Goal: Task Accomplishment & Management: Use online tool/utility

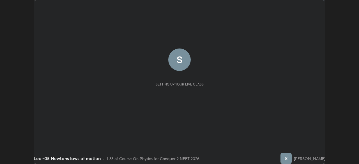
scroll to position [164, 358]
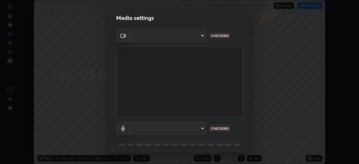
type input "bba66c41345857dcc9a6d4c580dc01eb5c8f13e357e582705132971b55534d29"
type input "ec6ec2dc0f2f3e030c25a31047b233f474420635a2a41b721e21e6901f136957"
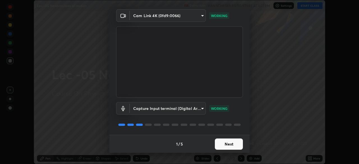
scroll to position [11, 0]
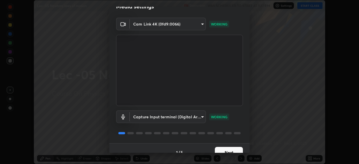
click at [224, 148] on button "Next" at bounding box center [229, 152] width 28 height 11
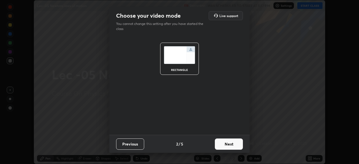
click at [224, 149] on button "Next" at bounding box center [229, 143] width 28 height 11
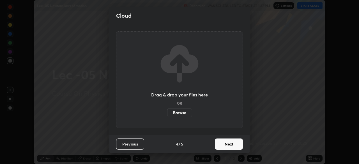
click at [224, 147] on button "Next" at bounding box center [229, 143] width 28 height 11
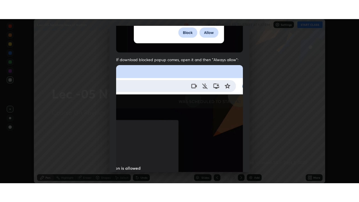
scroll to position [134, 0]
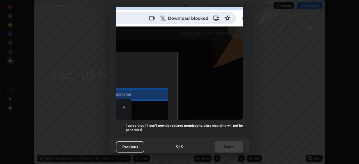
click at [120, 125] on div at bounding box center [119, 127] width 7 height 7
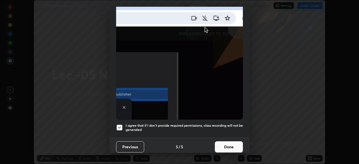
click at [226, 143] on button "Done" at bounding box center [229, 146] width 28 height 11
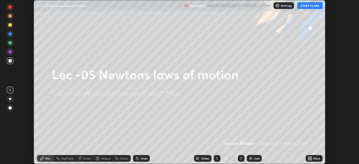
click at [311, 6] on button "START CLASS" at bounding box center [309, 5] width 25 height 7
click at [315, 159] on div "More" at bounding box center [316, 158] width 7 height 3
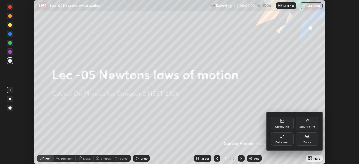
click at [277, 129] on div "Upload File" at bounding box center [282, 123] width 22 height 13
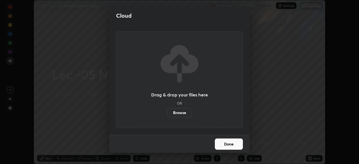
click at [251, 133] on div "Cloud Drag & drop your files here OR Browse Done" at bounding box center [179, 82] width 359 height 164
click at [305, 48] on div "Cloud Drag & drop your files here OR Browse Done" at bounding box center [179, 82] width 359 height 164
click at [307, 35] on div "Cloud Drag & drop your files here OR Browse Done" at bounding box center [179, 82] width 359 height 164
click at [306, 38] on div "Cloud Drag & drop your files here OR Browse Done" at bounding box center [179, 82] width 359 height 164
click at [242, 147] on button "Done" at bounding box center [229, 143] width 28 height 11
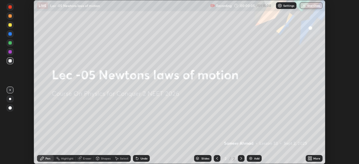
click at [256, 159] on div "Add" at bounding box center [256, 158] width 5 height 3
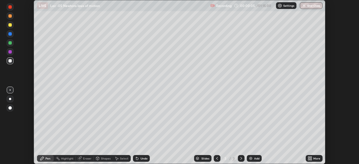
click at [314, 159] on div "More" at bounding box center [316, 158] width 7 height 3
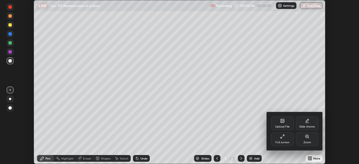
click at [306, 141] on div "Zoom" at bounding box center [307, 142] width 8 height 3
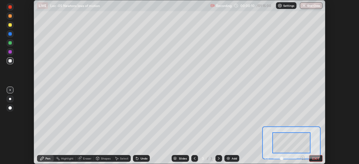
click at [268, 157] on div at bounding box center [284, 158] width 41 height 7
click at [236, 159] on div "Add" at bounding box center [233, 158] width 5 height 3
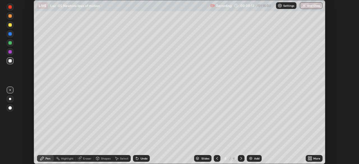
click at [216, 158] on icon at bounding box center [217, 158] width 4 height 4
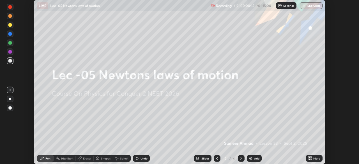
click at [239, 159] on icon at bounding box center [241, 158] width 4 height 4
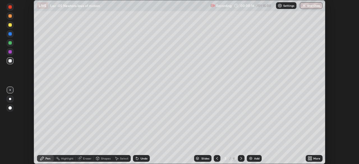
click at [314, 159] on div "More" at bounding box center [316, 158] width 7 height 3
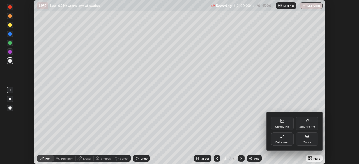
click at [285, 141] on div "Full screen" at bounding box center [282, 142] width 14 height 3
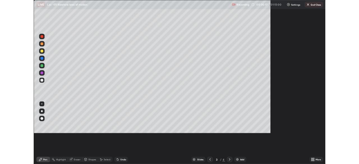
scroll to position [202, 359]
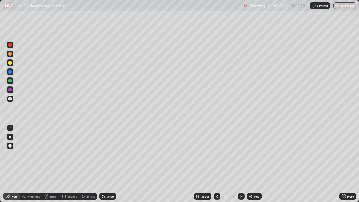
click at [107, 164] on div "Undo" at bounding box center [110, 196] width 7 height 3
click at [108, 164] on div "Undo" at bounding box center [110, 196] width 7 height 3
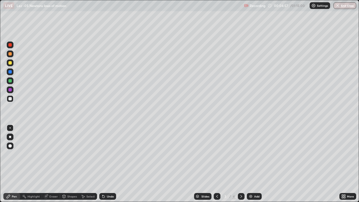
click at [107, 164] on div "Undo" at bounding box center [110, 196] width 7 height 3
click at [105, 164] on div "Undo" at bounding box center [107, 196] width 17 height 7
click at [10, 81] on div at bounding box center [9, 80] width 3 height 3
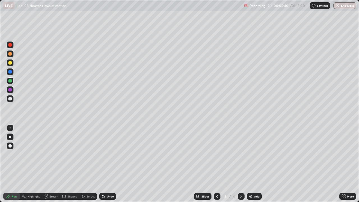
click at [11, 98] on div at bounding box center [9, 98] width 3 height 3
click at [13, 80] on div at bounding box center [10, 80] width 7 height 7
click at [107, 164] on div "Undo" at bounding box center [110, 196] width 7 height 3
click at [110, 164] on div "Undo" at bounding box center [110, 196] width 7 height 3
click at [110, 164] on div "Undo" at bounding box center [107, 196] width 17 height 7
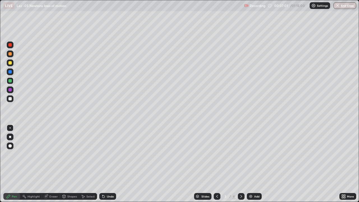
click at [112, 164] on div "Undo" at bounding box center [107, 196] width 17 height 7
click at [113, 164] on div "Undo" at bounding box center [107, 196] width 17 height 7
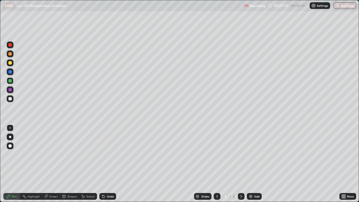
click at [113, 164] on div "Undo" at bounding box center [107, 196] width 17 height 7
click at [107, 164] on div "Undo" at bounding box center [110, 196] width 7 height 3
click at [105, 164] on div "Undo" at bounding box center [107, 196] width 17 height 7
click at [107, 164] on div "Undo" at bounding box center [110, 196] width 7 height 3
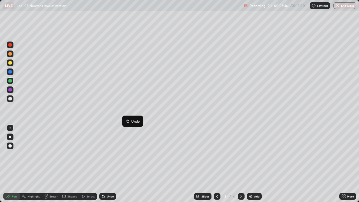
click at [253, 164] on div "Add" at bounding box center [253, 196] width 15 height 7
click at [217, 164] on div at bounding box center [216, 195] width 7 height 11
click at [240, 164] on icon at bounding box center [241, 196] width 4 height 4
click at [104, 164] on div "Undo" at bounding box center [107, 196] width 17 height 7
click at [216, 164] on icon at bounding box center [217, 196] width 4 height 4
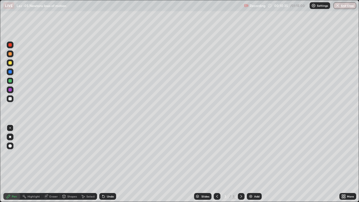
click at [240, 164] on icon at bounding box center [241, 196] width 4 height 4
click at [110, 164] on div "Undo" at bounding box center [107, 196] width 17 height 7
click at [256, 164] on div "Add" at bounding box center [256, 196] width 5 height 3
click at [10, 99] on div at bounding box center [9, 98] width 3 height 3
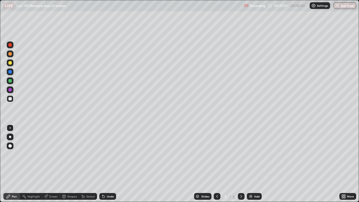
click at [254, 164] on div "Add" at bounding box center [253, 196] width 15 height 7
click at [110, 164] on div "Undo" at bounding box center [110, 196] width 7 height 3
click at [111, 164] on div "Undo" at bounding box center [110, 196] width 7 height 3
click at [51, 164] on div "Eraser" at bounding box center [51, 196] width 18 height 7
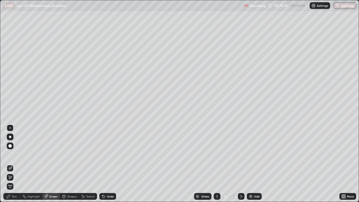
click at [10, 164] on icon at bounding box center [8, 196] width 4 height 4
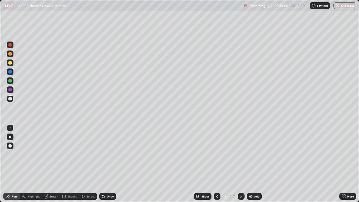
click at [104, 164] on icon at bounding box center [103, 196] width 4 height 4
click at [8, 81] on div at bounding box center [10, 80] width 7 height 7
click at [10, 99] on div at bounding box center [9, 98] width 3 height 3
click at [105, 164] on div "Undo" at bounding box center [107, 196] width 17 height 7
click at [11, 81] on div at bounding box center [9, 80] width 3 height 3
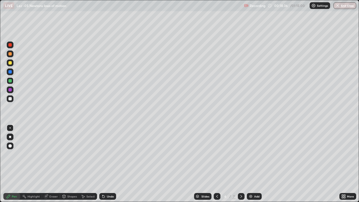
click at [255, 164] on div "Add" at bounding box center [256, 196] width 5 height 3
click at [11, 101] on div at bounding box center [10, 98] width 7 height 7
click at [110, 164] on div "Undo" at bounding box center [107, 196] width 17 height 7
click at [12, 80] on div at bounding box center [10, 80] width 7 height 7
click at [107, 164] on div "Undo" at bounding box center [110, 196] width 7 height 3
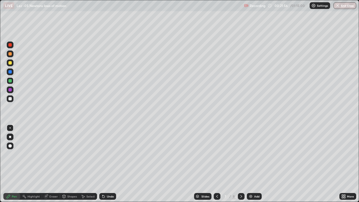
click at [105, 164] on div "Undo" at bounding box center [107, 196] width 17 height 7
click at [11, 99] on div at bounding box center [9, 98] width 3 height 3
click at [13, 81] on div at bounding box center [10, 80] width 7 height 7
click at [257, 164] on div "Add" at bounding box center [253, 196] width 15 height 7
click at [252, 164] on img at bounding box center [250, 196] width 4 height 4
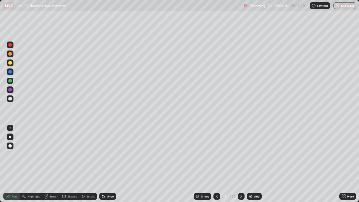
click at [10, 99] on div at bounding box center [9, 98] width 3 height 3
click at [256, 164] on div "Add" at bounding box center [256, 196] width 5 height 3
click at [11, 99] on div at bounding box center [9, 98] width 3 height 3
click at [256, 164] on div "Add" at bounding box center [256, 196] width 5 height 3
click at [10, 99] on div at bounding box center [9, 98] width 3 height 3
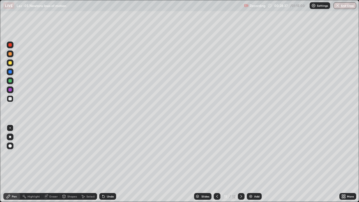
click at [108, 164] on div "Undo" at bounding box center [110, 196] width 7 height 3
click at [51, 164] on div "Eraser" at bounding box center [53, 196] width 8 height 3
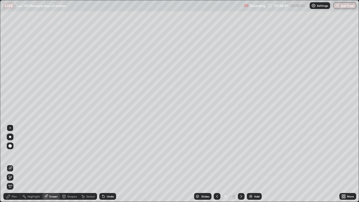
click at [11, 164] on div "Pen" at bounding box center [11, 196] width 17 height 7
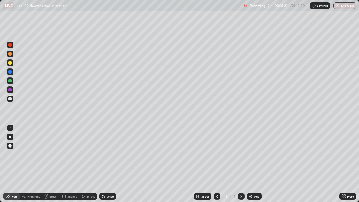
click at [88, 164] on div "Select" at bounding box center [88, 196] width 18 height 7
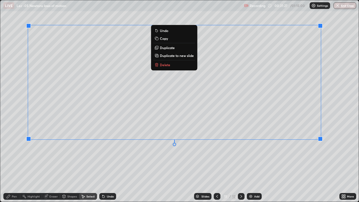
click at [179, 55] on p "Duplicate to new slide" at bounding box center [177, 55] width 34 height 4
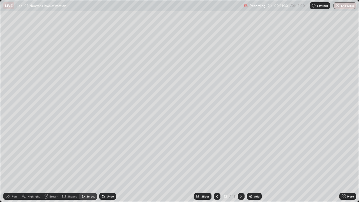
click at [52, 164] on div "Eraser" at bounding box center [53, 196] width 8 height 3
click at [13, 164] on div "Pen" at bounding box center [11, 196] width 17 height 7
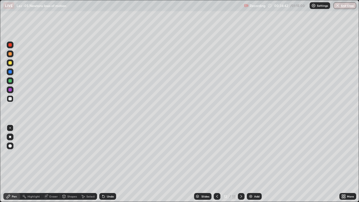
click at [257, 164] on div "Add" at bounding box center [253, 196] width 15 height 7
click at [10, 79] on div at bounding box center [9, 80] width 3 height 3
click at [10, 99] on div at bounding box center [9, 98] width 3 height 3
click at [89, 164] on div "Select" at bounding box center [90, 196] width 8 height 3
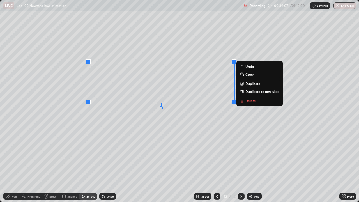
click at [257, 91] on p "Duplicate to new slide" at bounding box center [262, 91] width 34 height 4
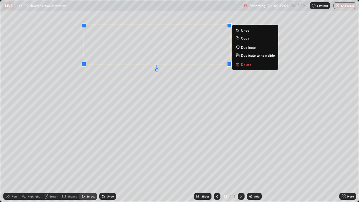
click at [10, 164] on div "Pen" at bounding box center [11, 196] width 17 height 7
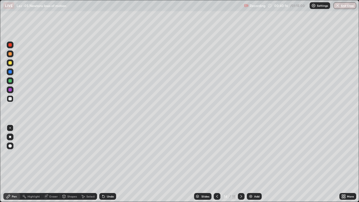
click at [253, 164] on div "Add" at bounding box center [253, 196] width 15 height 7
click at [241, 164] on div at bounding box center [241, 196] width 7 height 7
click at [219, 164] on div at bounding box center [216, 196] width 7 height 7
click at [110, 164] on div "Undo" at bounding box center [110, 196] width 7 height 3
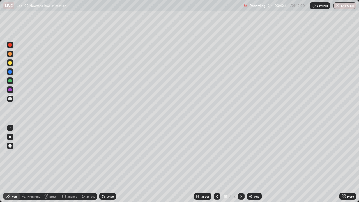
click at [254, 164] on div "Add" at bounding box center [256, 196] width 5 height 3
click at [85, 164] on div "Select" at bounding box center [88, 196] width 18 height 7
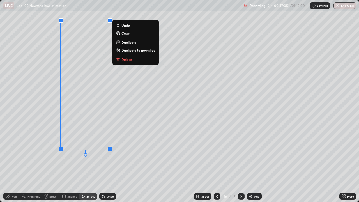
click at [135, 51] on p "Duplicate to new slide" at bounding box center [138, 50] width 34 height 4
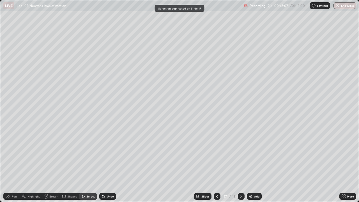
click at [53, 164] on div "Eraser" at bounding box center [53, 196] width 8 height 3
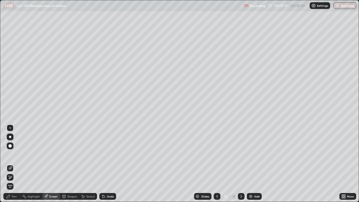
click at [12, 164] on div "Pen" at bounding box center [11, 196] width 17 height 7
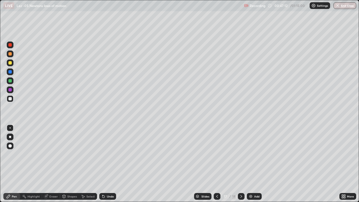
click at [12, 164] on div "Pen" at bounding box center [14, 196] width 5 height 3
click at [10, 81] on div at bounding box center [9, 80] width 3 height 3
click at [104, 164] on icon at bounding box center [103, 196] width 4 height 4
click at [255, 164] on div "Add" at bounding box center [256, 196] width 5 height 3
click at [10, 97] on div at bounding box center [9, 98] width 3 height 3
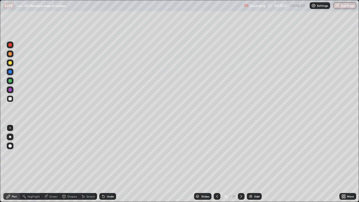
click at [216, 164] on icon at bounding box center [217, 196] width 4 height 4
click at [90, 164] on div "Select" at bounding box center [90, 196] width 8 height 3
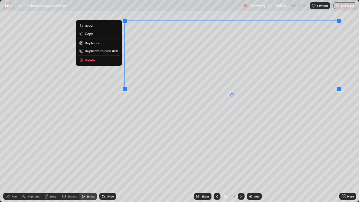
click at [88, 35] on p "Copy" at bounding box center [89, 33] width 8 height 4
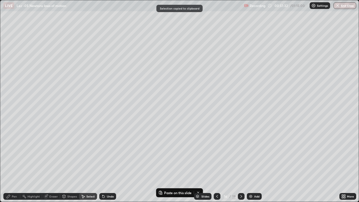
click at [240, 164] on icon at bounding box center [241, 196] width 4 height 4
click at [240, 164] on icon at bounding box center [241, 196] width 2 height 3
click at [240, 164] on icon at bounding box center [241, 196] width 4 height 4
click at [216, 164] on icon at bounding box center [217, 196] width 4 height 4
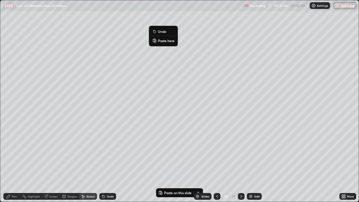
click at [164, 41] on p "Paste here" at bounding box center [166, 40] width 17 height 4
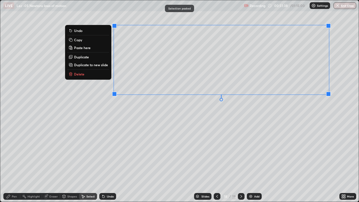
click at [156, 129] on div "0 ° Undo Copy Paste here Duplicate Duplicate to new slide Delete" at bounding box center [179, 100] width 358 height 201
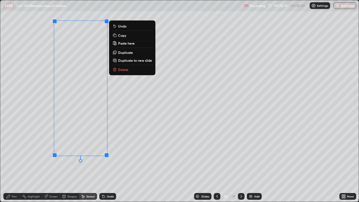
click at [127, 62] on p "Duplicate to new slide" at bounding box center [135, 60] width 34 height 4
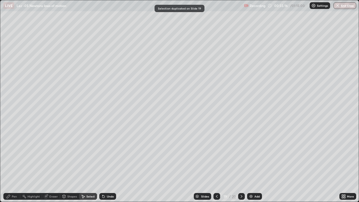
click at [14, 164] on div "Pen" at bounding box center [14, 196] width 5 height 3
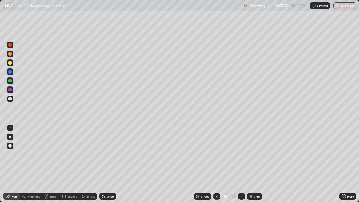
click at [11, 80] on div at bounding box center [9, 80] width 3 height 3
click at [109, 164] on div "Undo" at bounding box center [110, 196] width 7 height 3
click at [110, 164] on div "Undo" at bounding box center [110, 196] width 7 height 3
click at [110, 164] on div "Undo" at bounding box center [107, 196] width 17 height 7
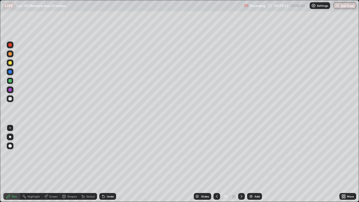
click at [110, 164] on div "Undo" at bounding box center [107, 196] width 17 height 7
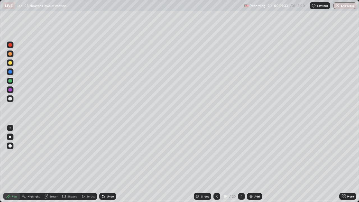
click at [110, 164] on div "Undo" at bounding box center [107, 196] width 17 height 7
click at [109, 164] on div "Undo" at bounding box center [107, 196] width 17 height 7
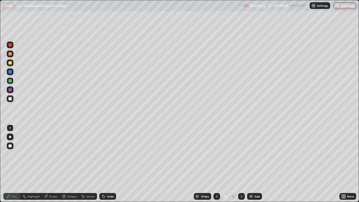
click at [109, 164] on div "Undo" at bounding box center [107, 196] width 17 height 7
click at [110, 164] on div "Undo" at bounding box center [107, 196] width 17 height 7
click at [248, 164] on div "Add" at bounding box center [254, 196] width 15 height 7
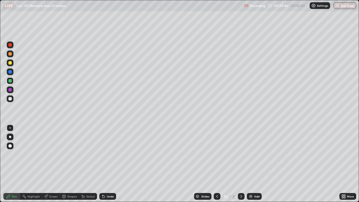
click at [10, 128] on div at bounding box center [10, 127] width 1 height 1
click at [10, 99] on div at bounding box center [9, 98] width 3 height 3
click at [110, 164] on div "Undo" at bounding box center [107, 196] width 17 height 7
click at [111, 164] on div "Undo" at bounding box center [107, 196] width 17 height 7
click at [113, 164] on div "Undo" at bounding box center [107, 196] width 17 height 7
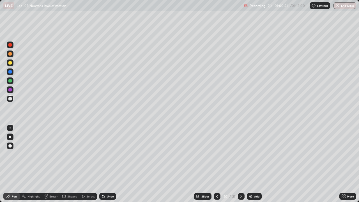
click at [105, 164] on div "Undo" at bounding box center [107, 196] width 17 height 7
click at [104, 164] on icon at bounding box center [103, 196] width 4 height 4
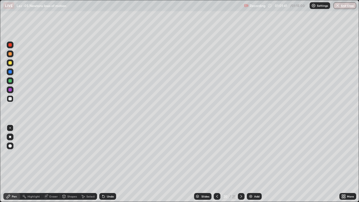
click at [107, 164] on div "Undo" at bounding box center [107, 196] width 17 height 7
click at [255, 164] on div "Add" at bounding box center [253, 196] width 15 height 7
click at [13, 164] on div "Pen" at bounding box center [14, 196] width 5 height 3
click at [10, 80] on div at bounding box center [9, 80] width 3 height 3
click at [11, 98] on div at bounding box center [9, 98] width 3 height 3
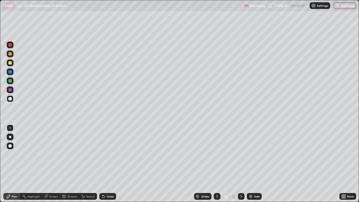
click at [89, 164] on div "Select" at bounding box center [90, 196] width 8 height 3
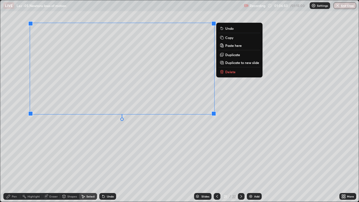
click at [238, 62] on p "Duplicate to new slide" at bounding box center [242, 62] width 34 height 4
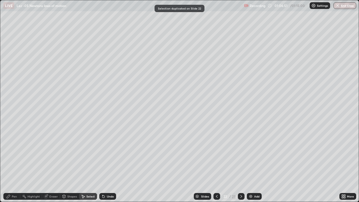
click at [12, 164] on div "Pen" at bounding box center [14, 196] width 5 height 3
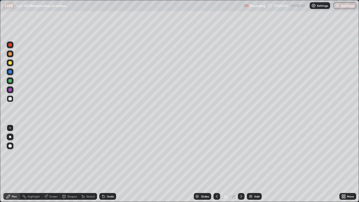
click at [52, 164] on div "Eraser" at bounding box center [53, 196] width 8 height 3
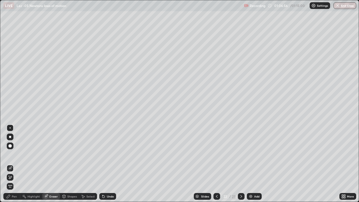
click at [8, 164] on icon at bounding box center [8, 195] width 3 height 3
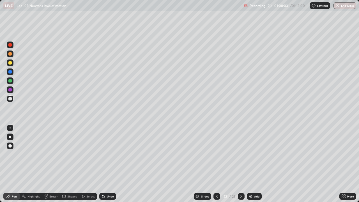
click at [89, 164] on div "Select" at bounding box center [88, 196] width 18 height 7
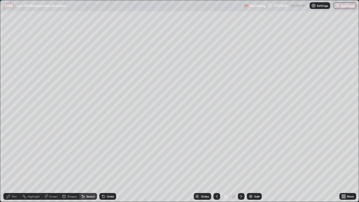
click at [10, 164] on div "Pen" at bounding box center [11, 196] width 17 height 7
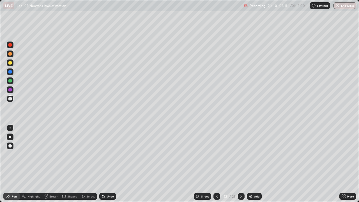
click at [104, 164] on icon at bounding box center [103, 196] width 4 height 4
click at [343, 6] on button "End Class" at bounding box center [345, 5] width 22 height 7
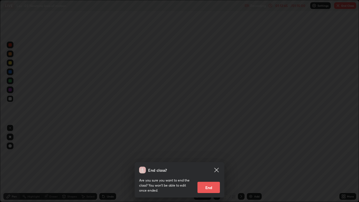
click at [205, 164] on button "End" at bounding box center [208, 186] width 22 height 11
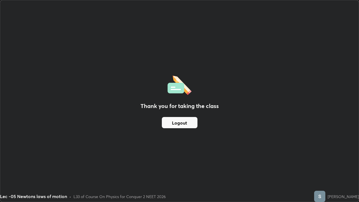
click at [188, 124] on button "Logout" at bounding box center [180, 122] width 36 height 11
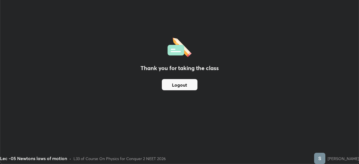
scroll to position [27845, 27651]
